Goal: Navigation & Orientation: Find specific page/section

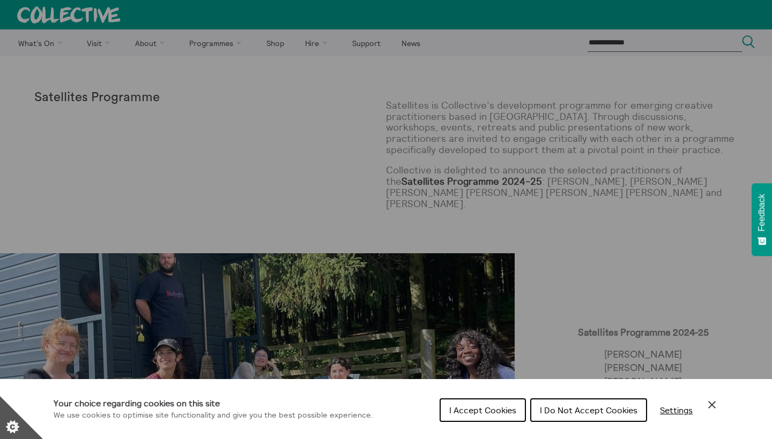
click at [533, 117] on div "Cookie preferences" at bounding box center [386, 219] width 772 height 439
click at [489, 412] on span "I Accept Cookies" at bounding box center [482, 410] width 67 height 11
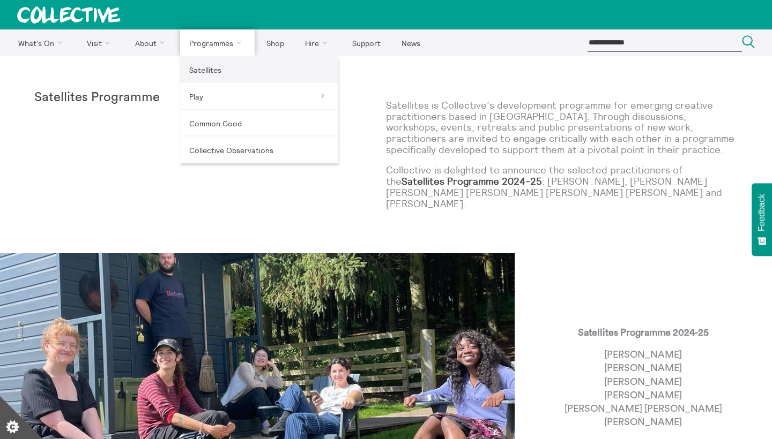
click at [215, 72] on link "Satellites" at bounding box center [259, 69] width 158 height 27
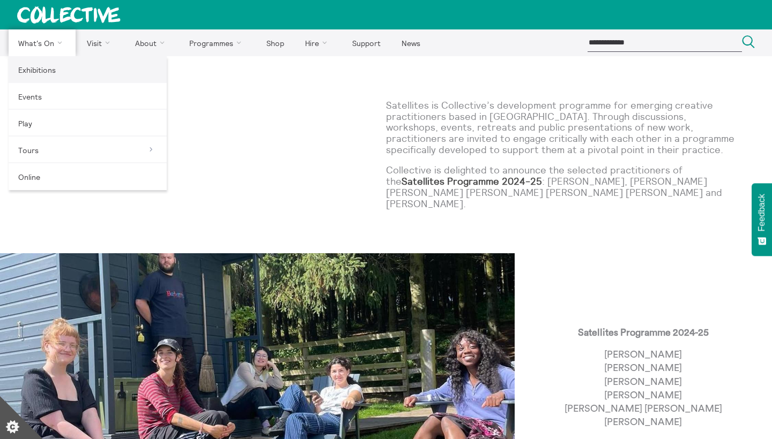
click at [57, 64] on link "Exhibitions" at bounding box center [88, 69] width 158 height 27
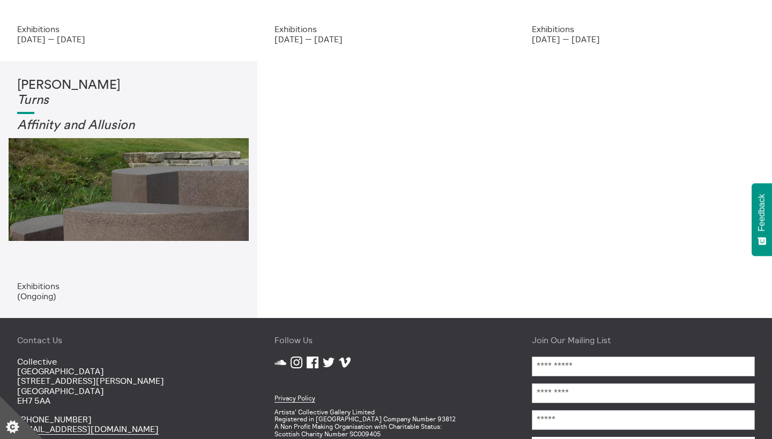
scroll to position [278, 0]
